Goal: Information Seeking & Learning: Learn about a topic

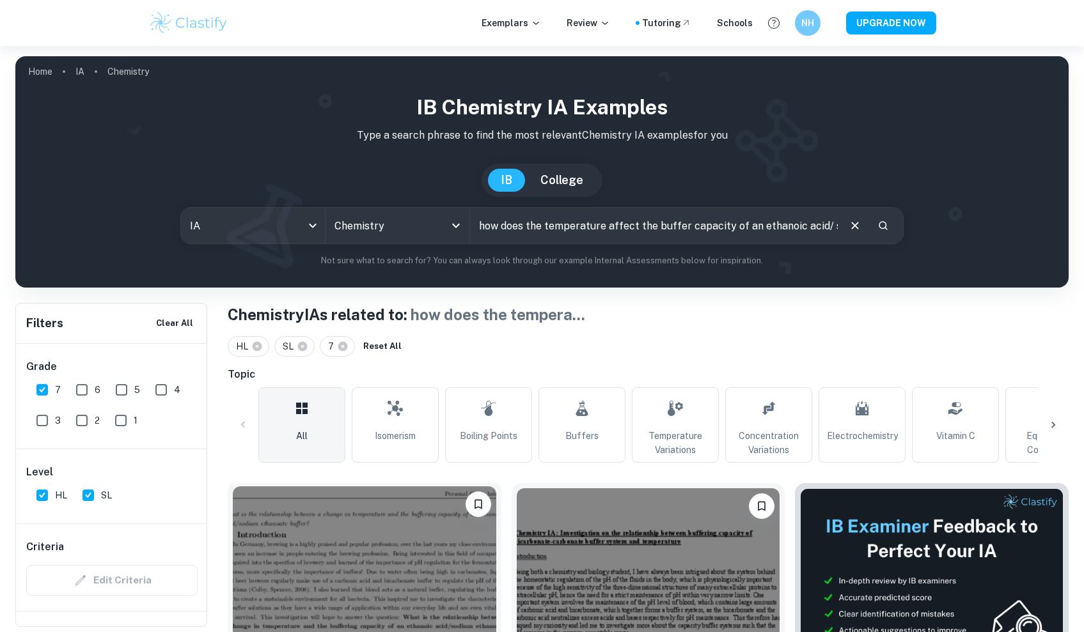
click at [410, 562] on img at bounding box center [364, 586] width 263 height 198
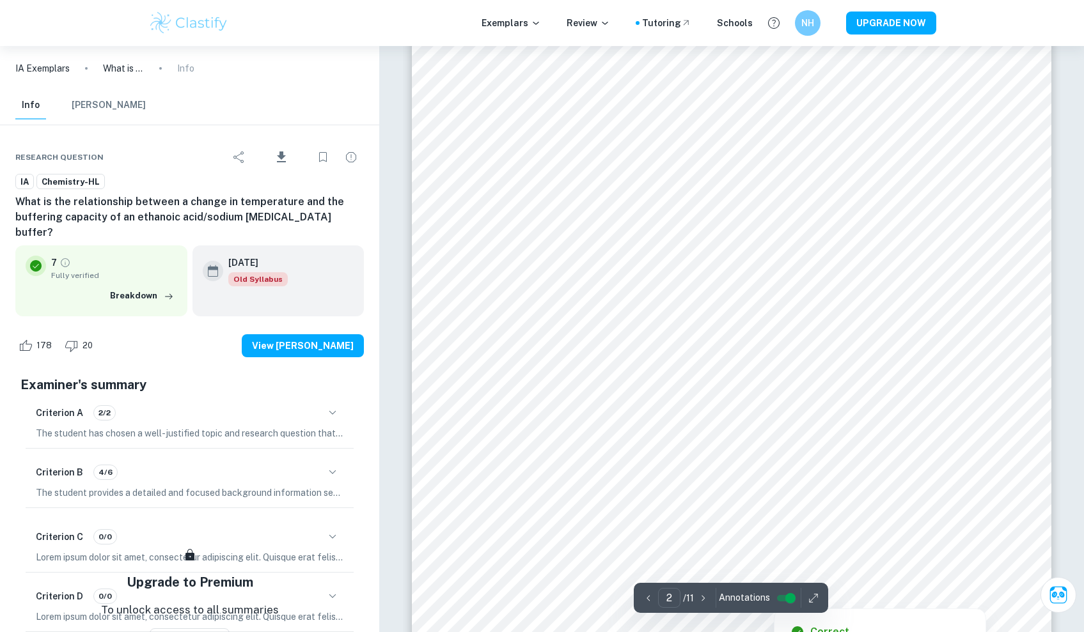
scroll to position [1132, 0]
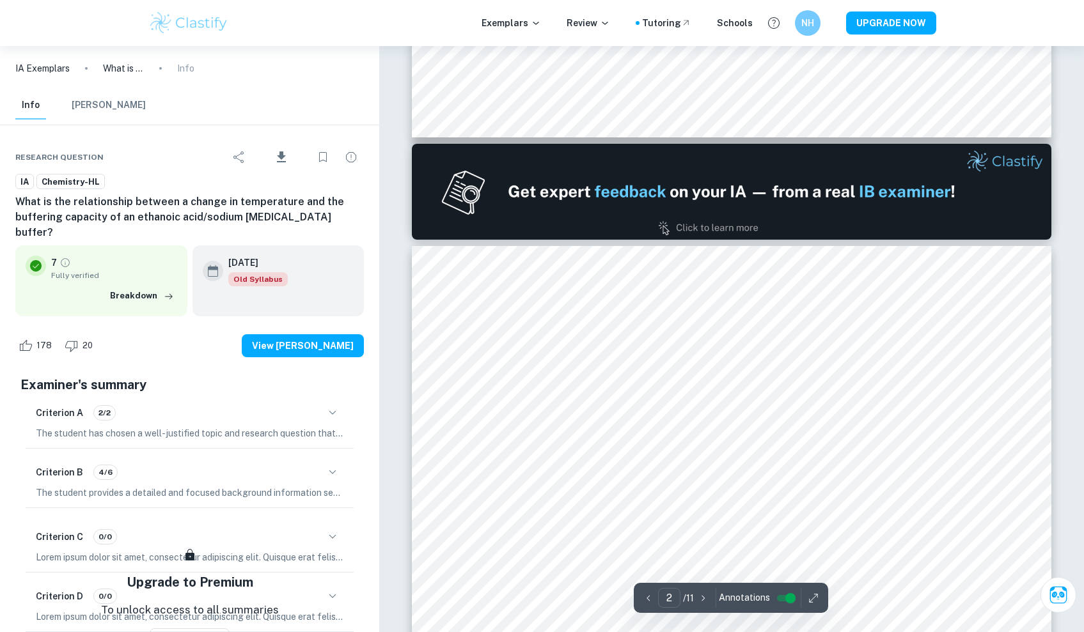
type input "1"
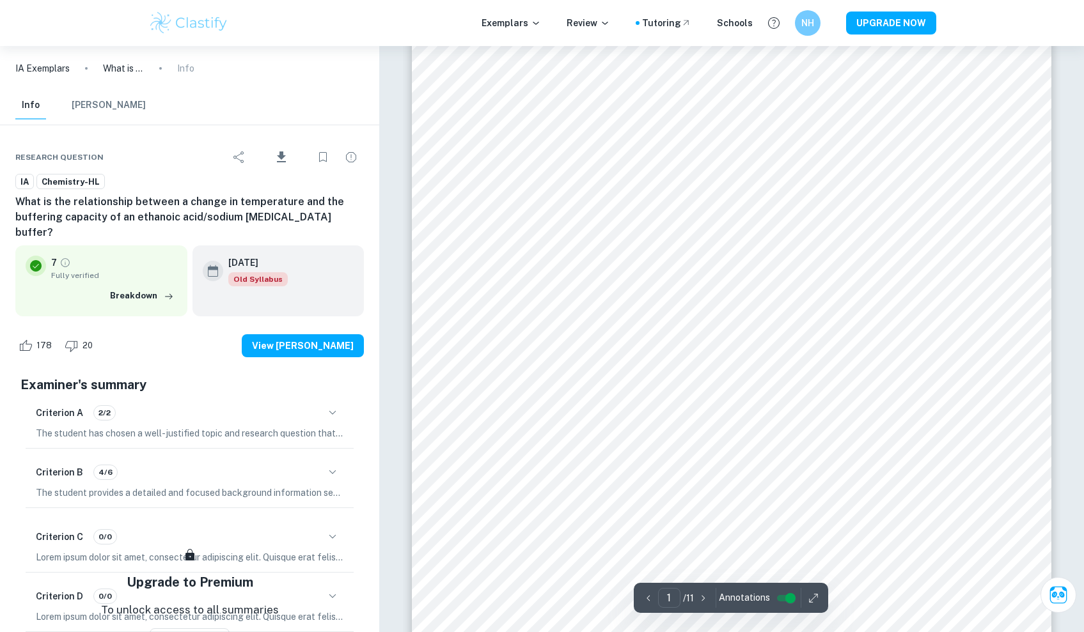
scroll to position [73, 0]
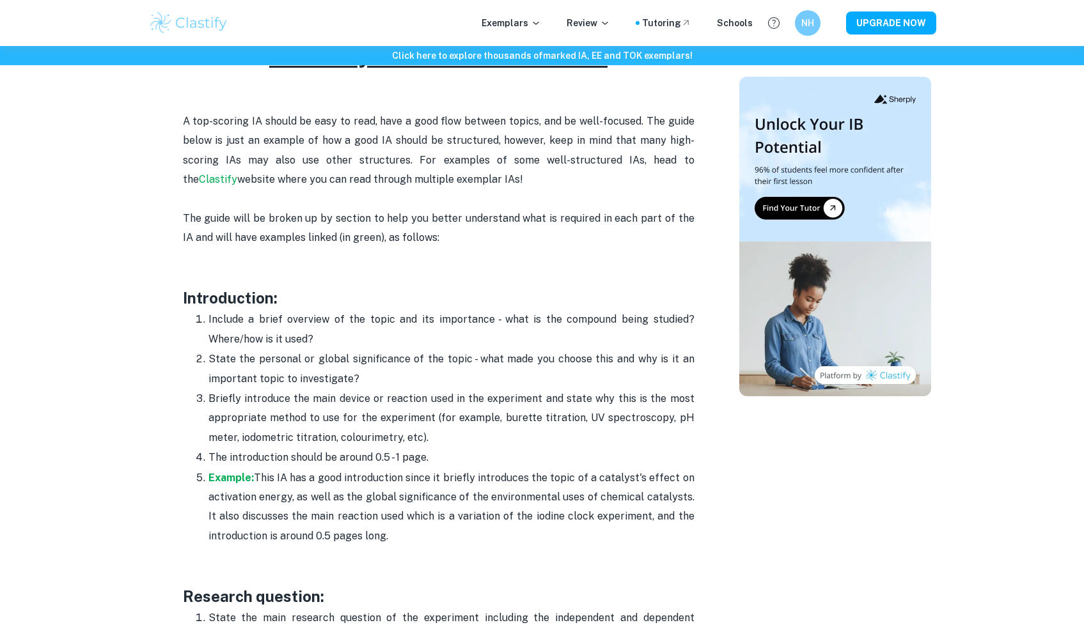
scroll to position [668, 0]
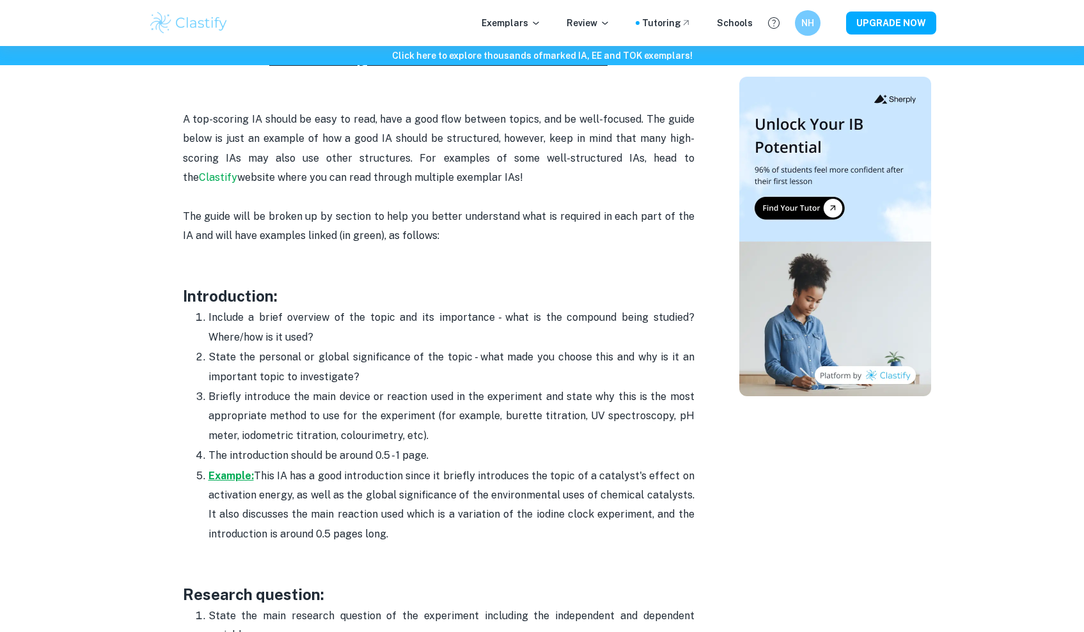
click at [237, 470] on strong "Example:" at bounding box center [230, 476] width 45 height 12
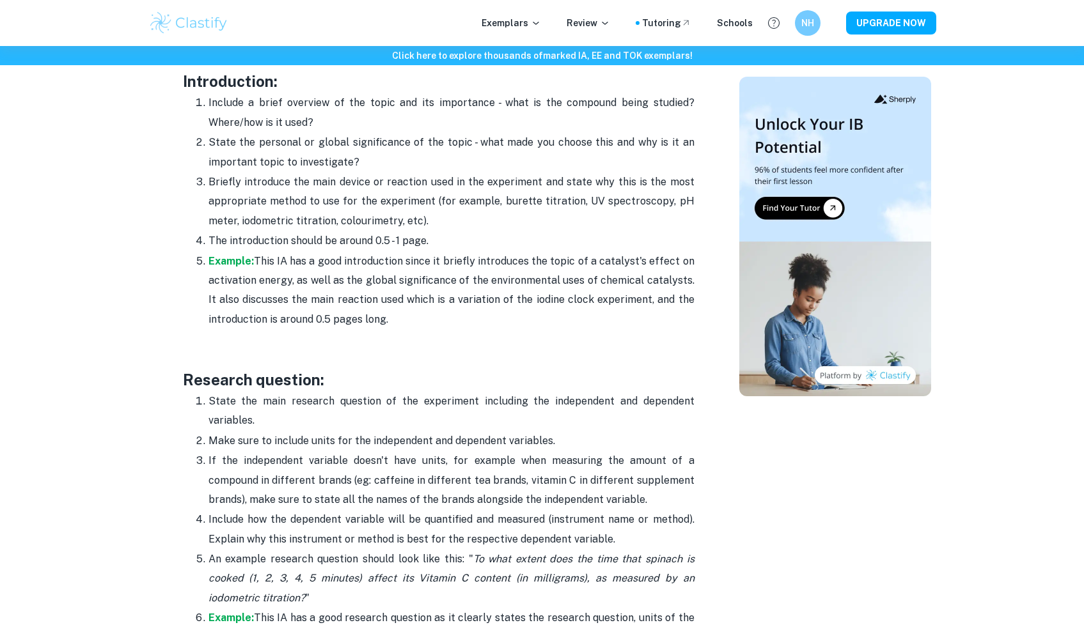
scroll to position [884, 0]
click at [741, 4] on div "Exemplars Review Tutoring Schools NH UPGRADE NOW" at bounding box center [542, 23] width 1084 height 46
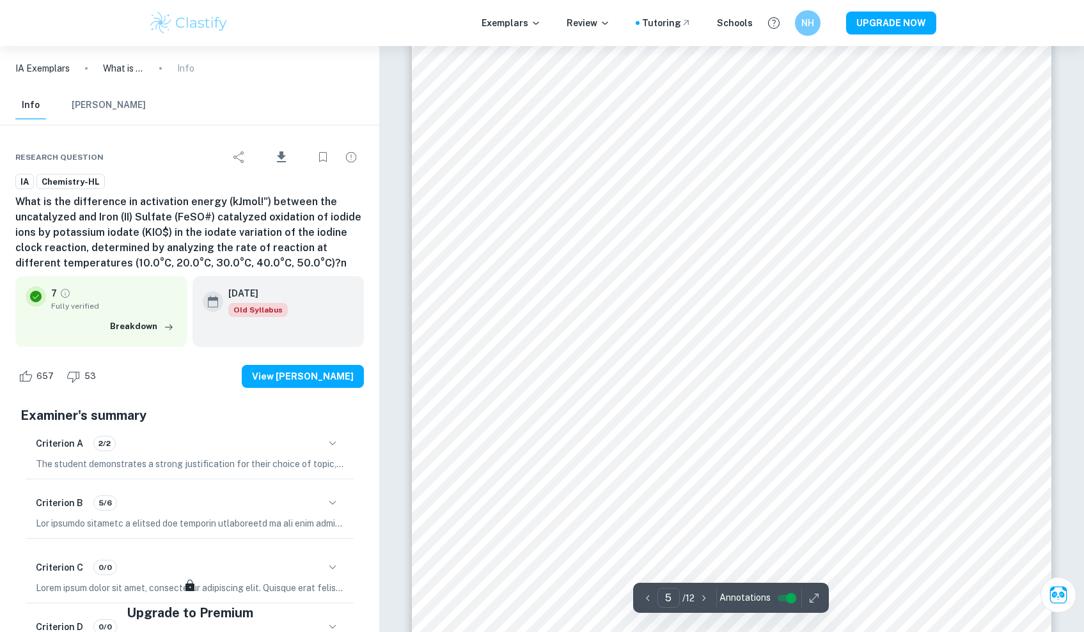
scroll to position [3980, 0]
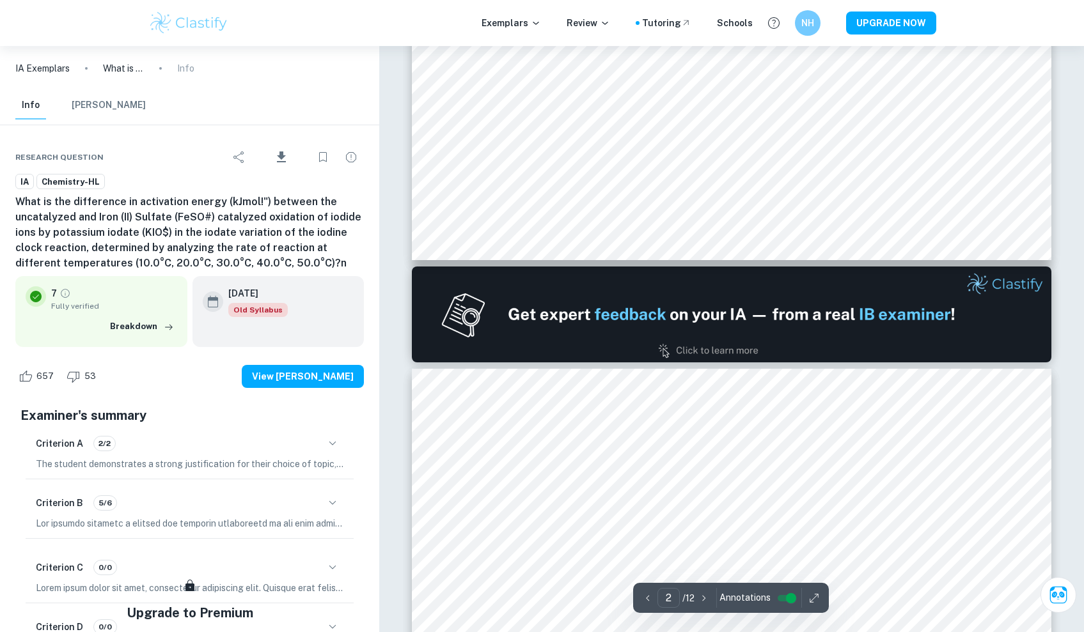
type input "1"
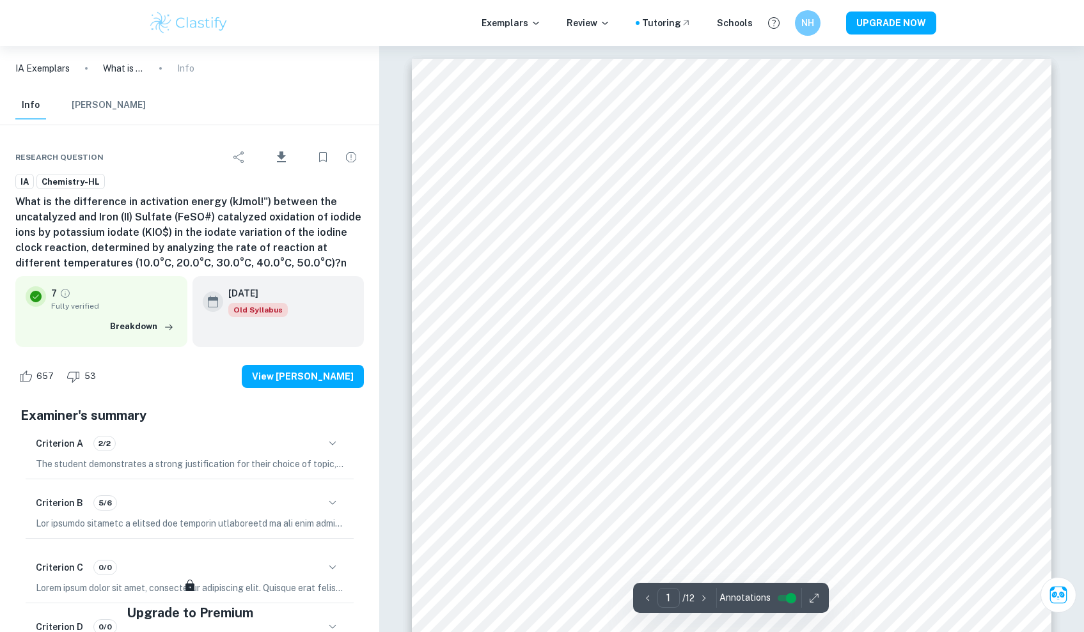
scroll to position [0, 0]
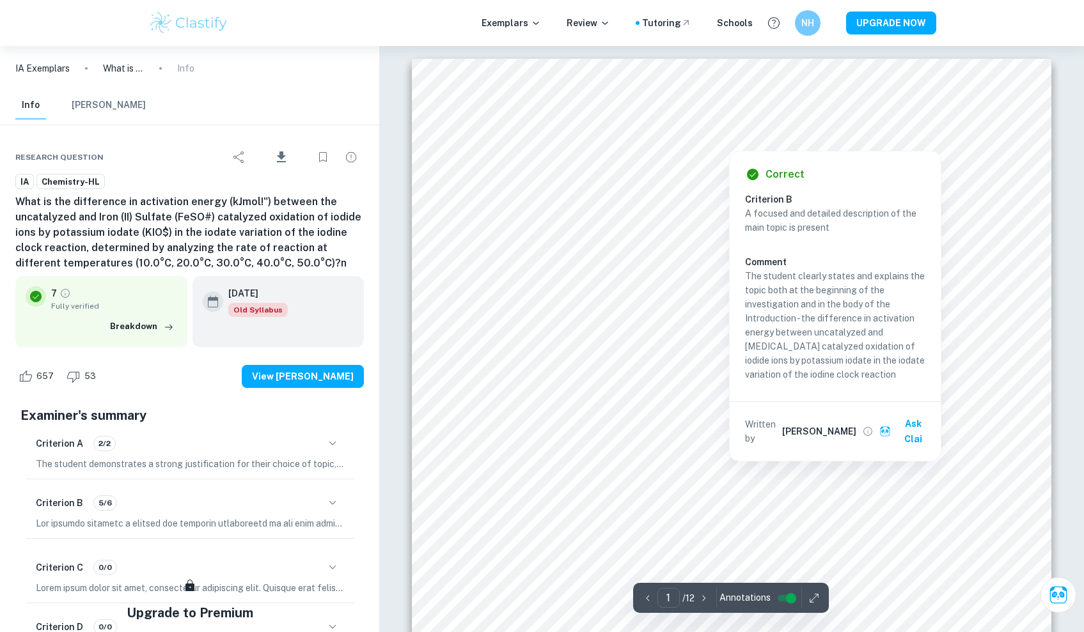
click at [774, 116] on div at bounding box center [732, 107] width 531 height 19
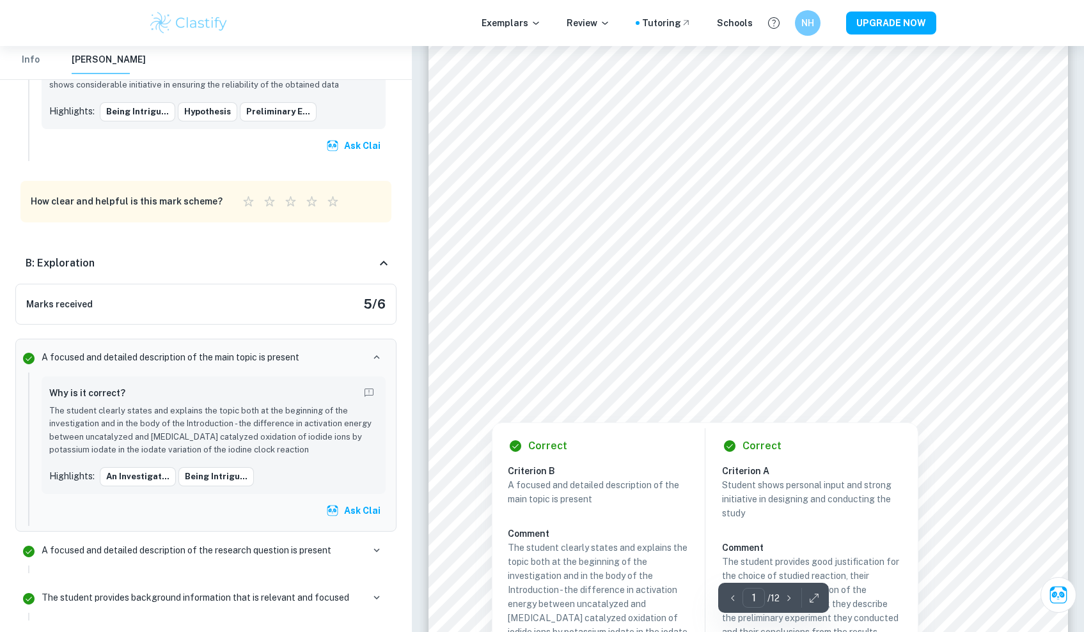
scroll to position [78, 0]
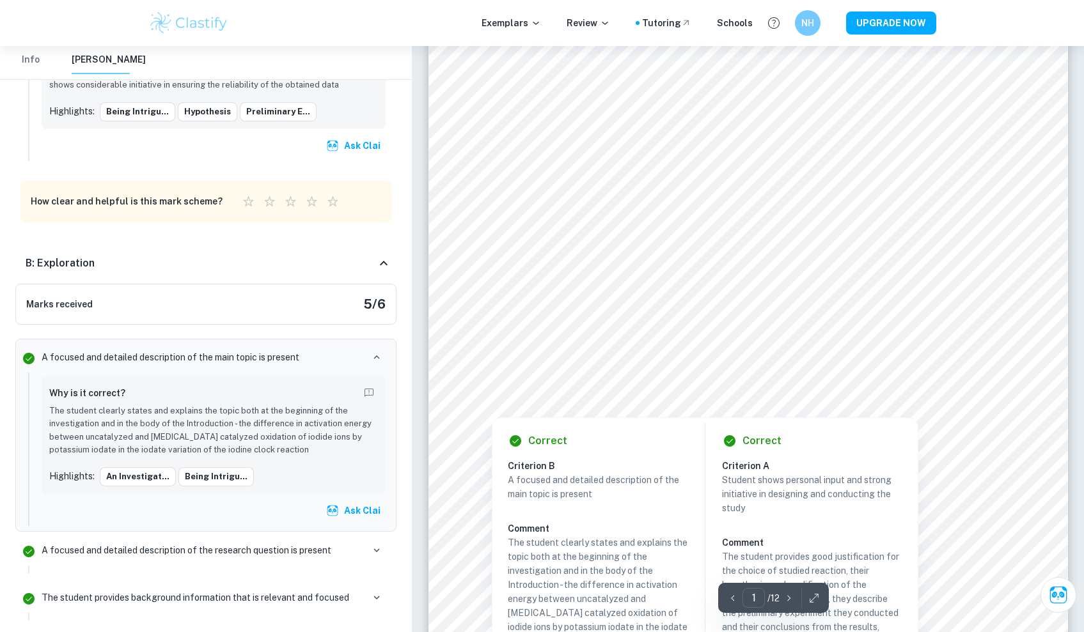
click at [634, 411] on div "Correct Criterion B A focused and detailed description of the main topic is pre…" at bounding box center [705, 576] width 426 height 331
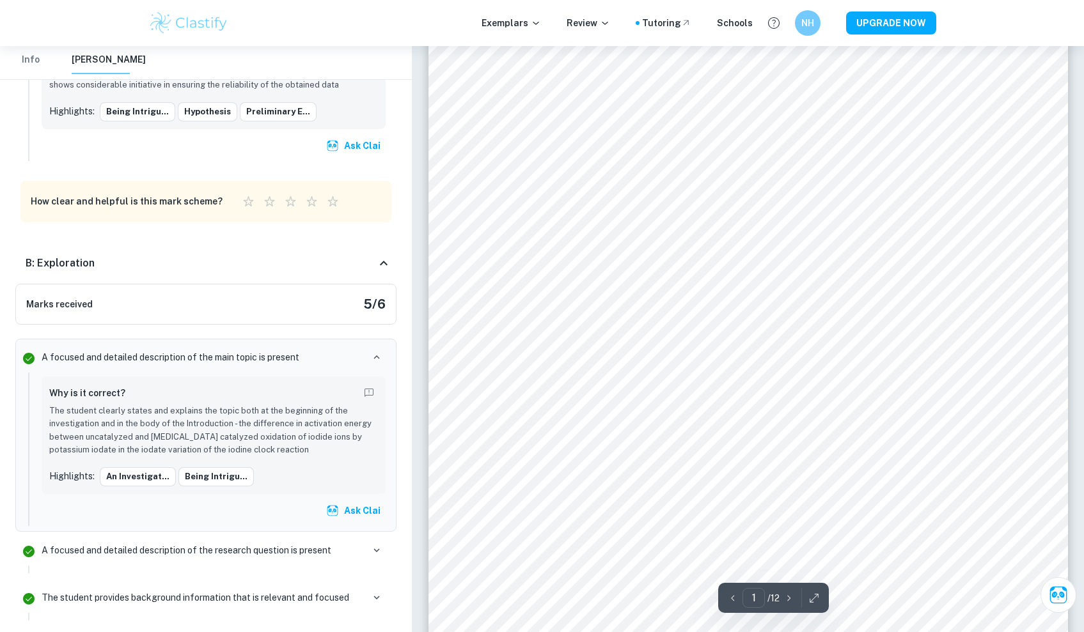
scroll to position [0, 0]
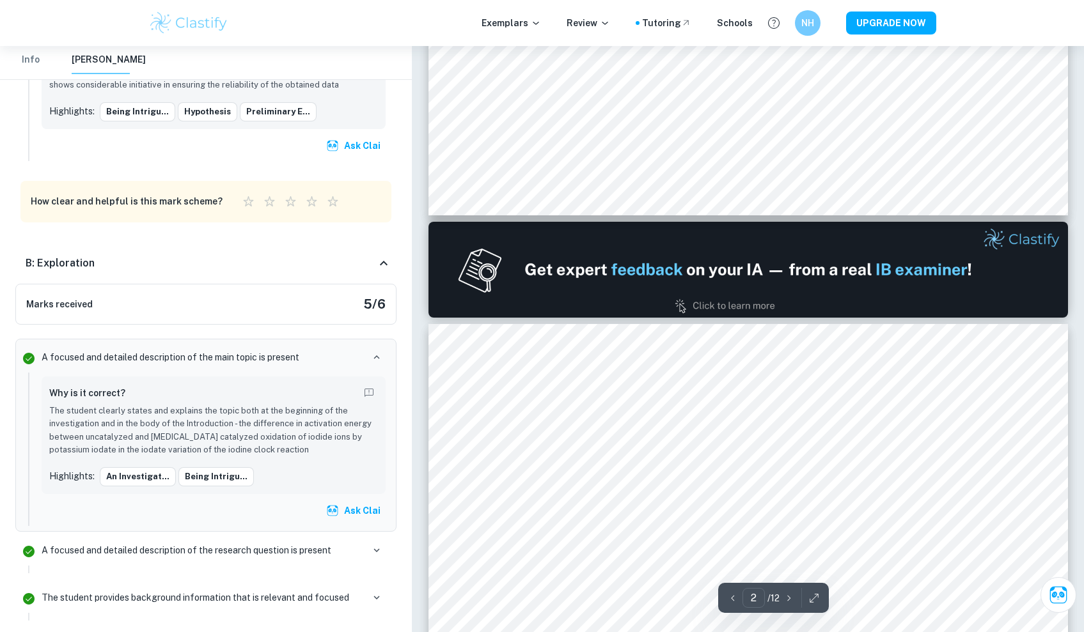
type input "1"
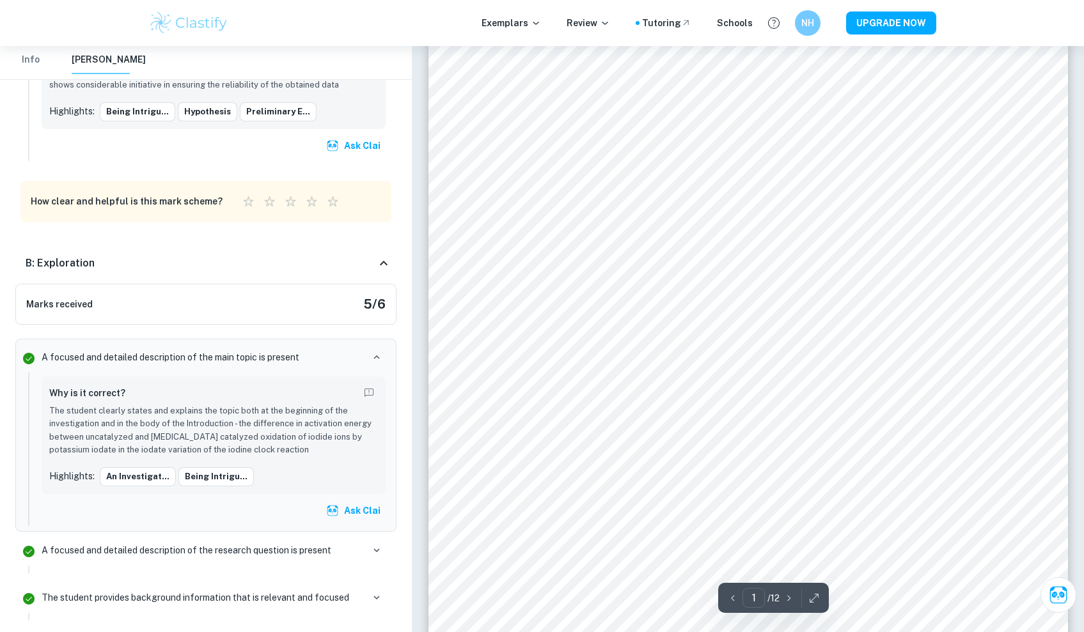
scroll to position [135, 0]
